Goal: Information Seeking & Learning: Find specific fact

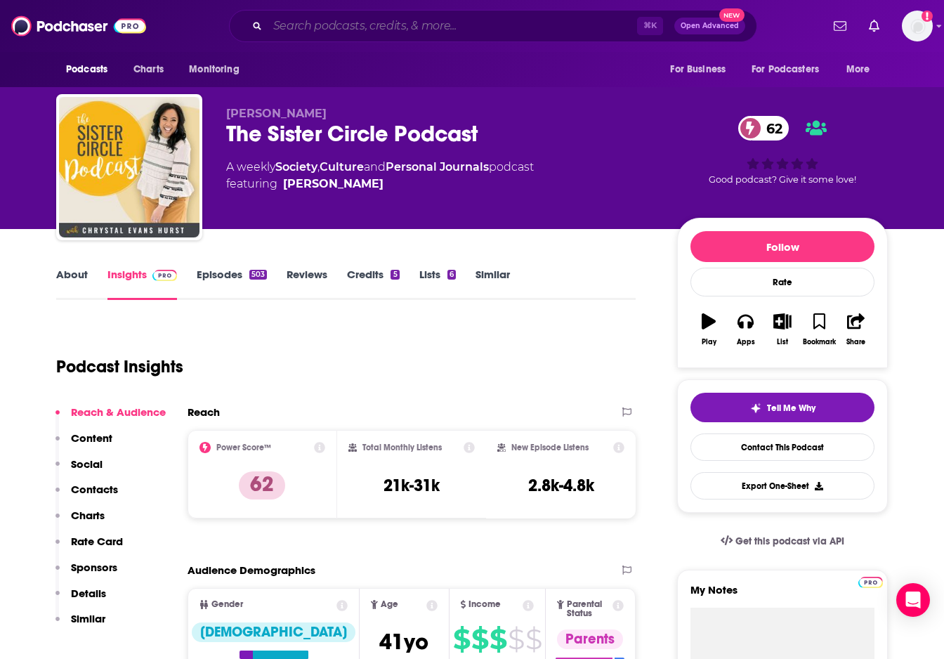
click at [326, 30] on input "Search podcasts, credits, & more..." at bounding box center [452, 26] width 369 height 22
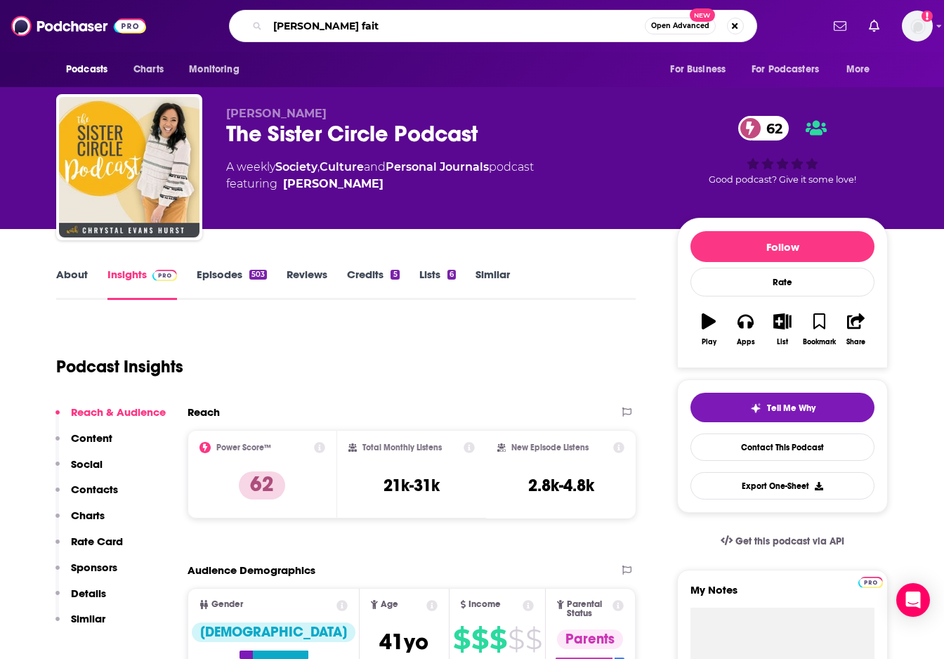
type input "[PERSON_NAME] faith"
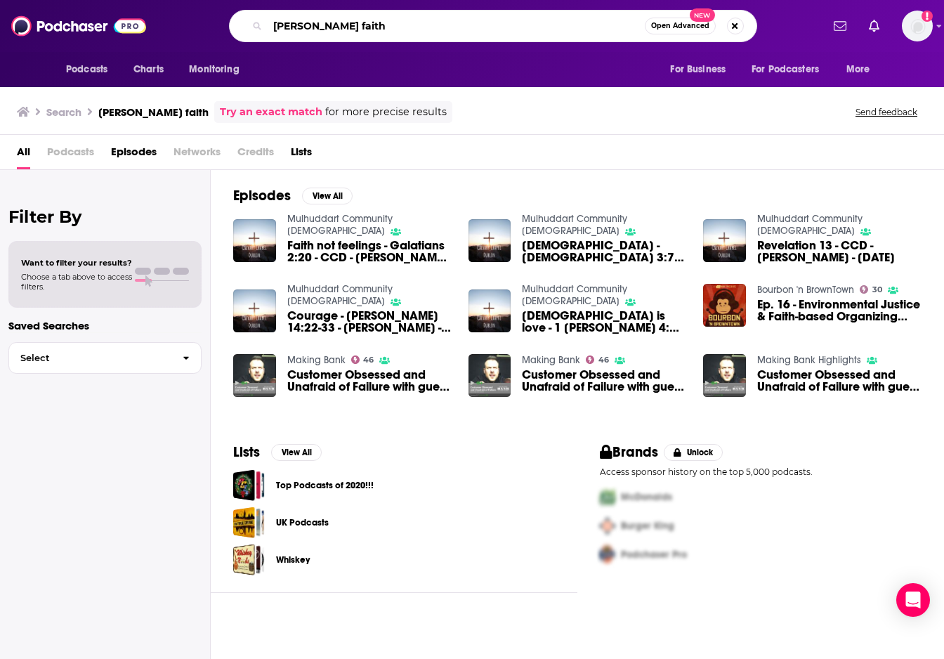
drag, startPoint x: 398, startPoint y: 27, endPoint x: 244, endPoint y: 25, distance: 154.5
click at [244, 25] on div "[PERSON_NAME] faith Open Advanced New" at bounding box center [493, 26] width 528 height 32
paste input "[PERSON_NAME]"
click at [301, 25] on input "brianmccormack" at bounding box center [456, 26] width 377 height 22
type input "[PERSON_NAME]"
